Goal: Task Accomplishment & Management: Complete application form

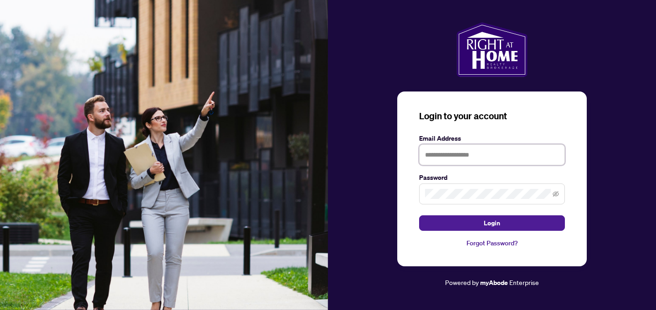
type input "**********"
click at [503, 232] on div "**********" at bounding box center [491, 179] width 189 height 175
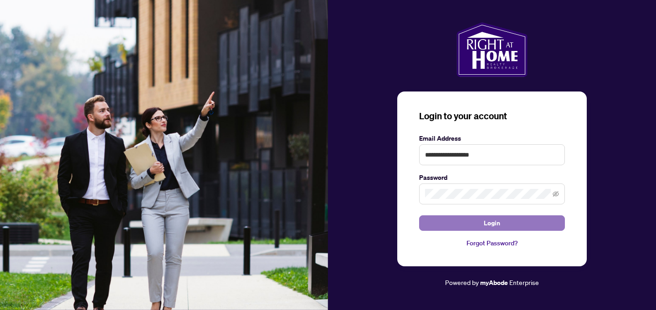
click at [475, 220] on button "Login" at bounding box center [492, 222] width 146 height 15
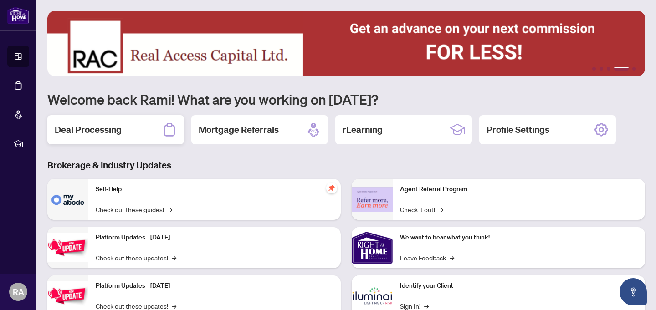
click at [87, 131] on h2 "Deal Processing" at bounding box center [88, 129] width 67 height 13
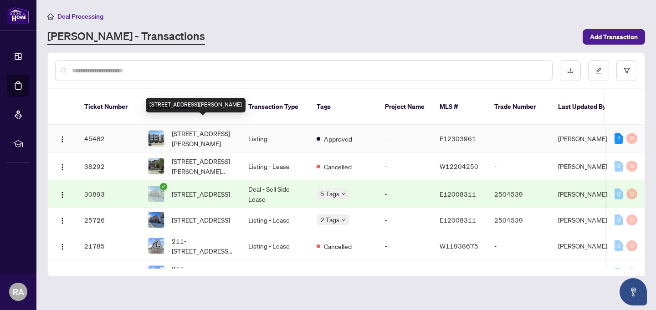
click at [212, 128] on span "[STREET_ADDRESS][PERSON_NAME]" at bounding box center [203, 138] width 62 height 20
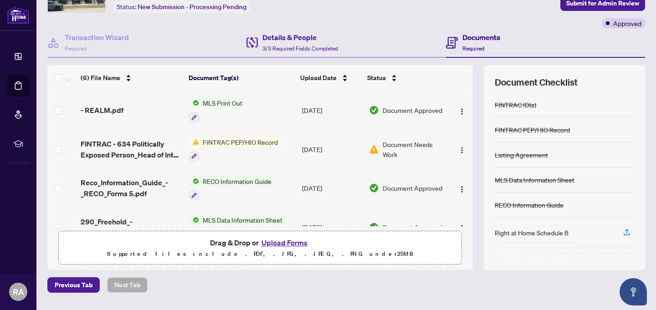
scroll to position [84, 0]
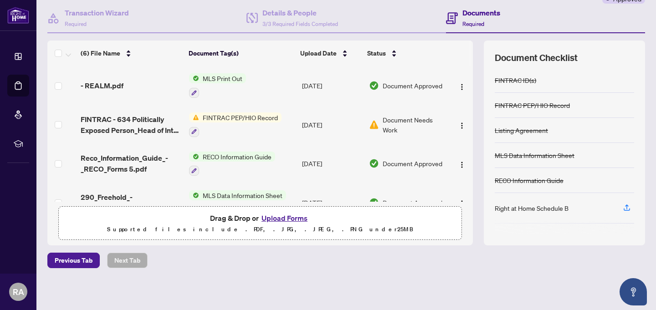
click at [278, 218] on button "Upload Forms" at bounding box center [284, 218] width 51 height 12
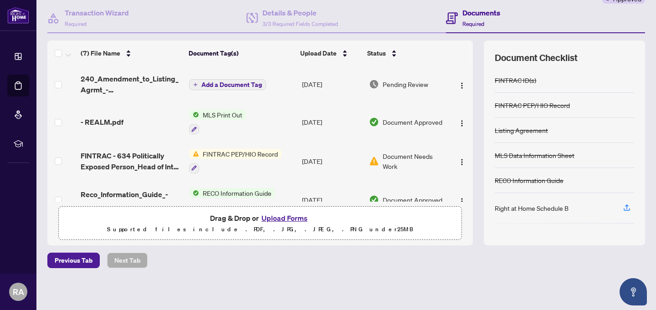
scroll to position [0, 0]
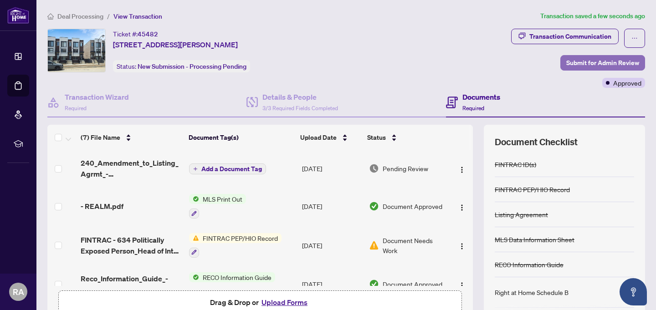
click at [586, 62] on span "Submit for Admin Review" at bounding box center [602, 63] width 73 height 15
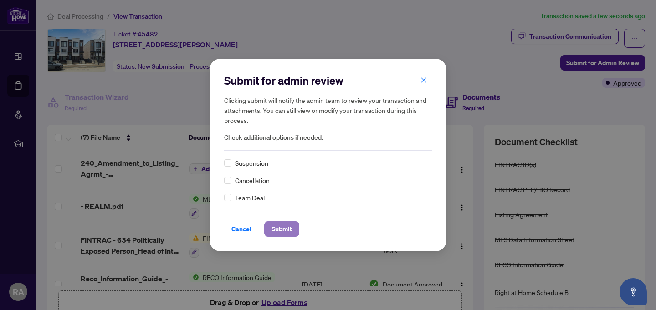
click at [277, 233] on span "Submit" at bounding box center [281, 229] width 20 height 15
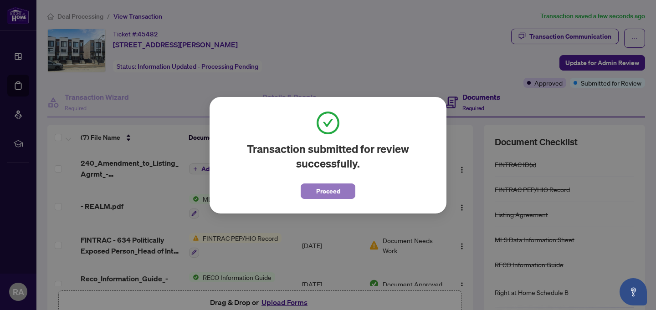
click at [351, 187] on button "Proceed" at bounding box center [328, 191] width 55 height 15
